Goal: Find specific page/section: Find specific page/section

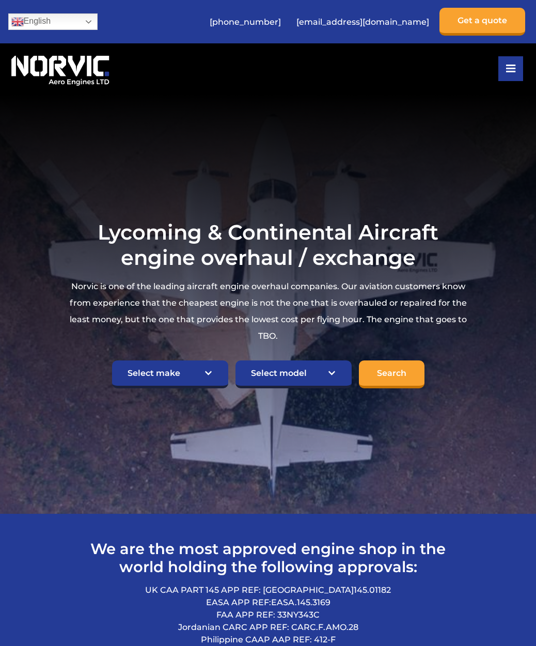
select select "Lycoming"
click option "Lycoming" at bounding box center [0, 0] width 0 height 0
click at [235, 360] on select "Select model American Champion 7KCAB [PERSON_NAME] Citabria IO-320-E2A Beech 23…" at bounding box center [293, 374] width 116 height 28
select select "646"
click option "Cessna 172I,K,L,M O-320-E2D" at bounding box center [0, 0] width 0 height 0
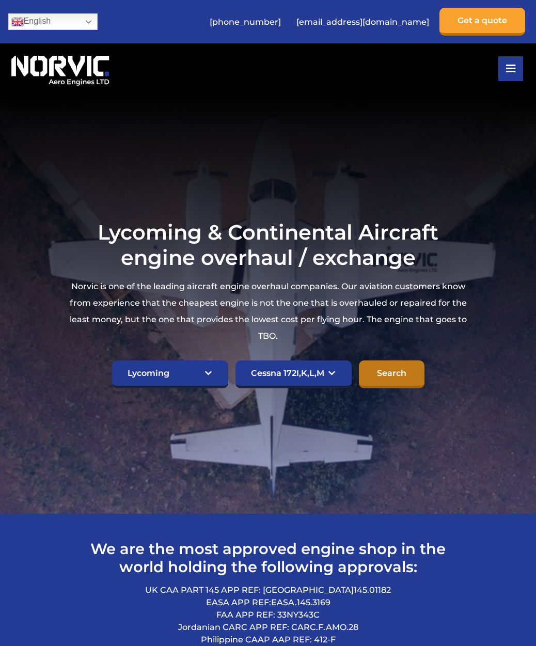
click at [378, 369] on input "Search" at bounding box center [392, 374] width 66 height 28
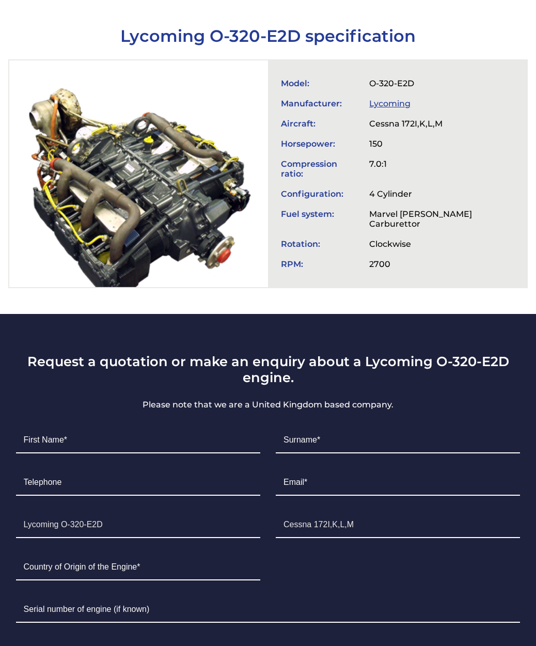
scroll to position [385, 0]
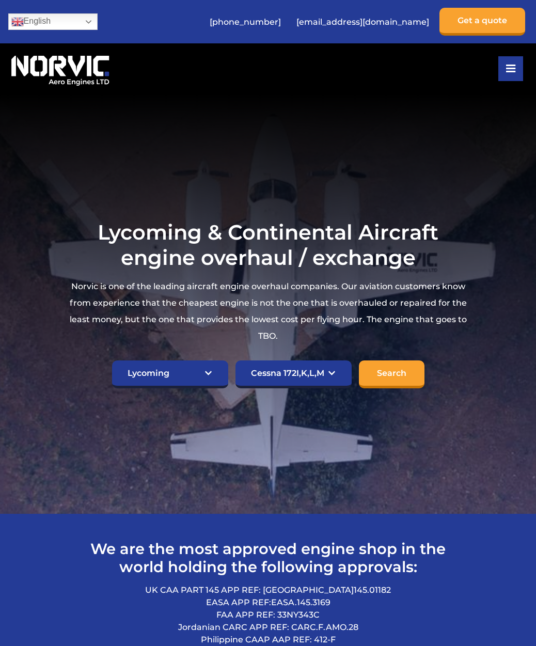
select select "Lycoming"
select select "646"
